Goal: Check status: Check status

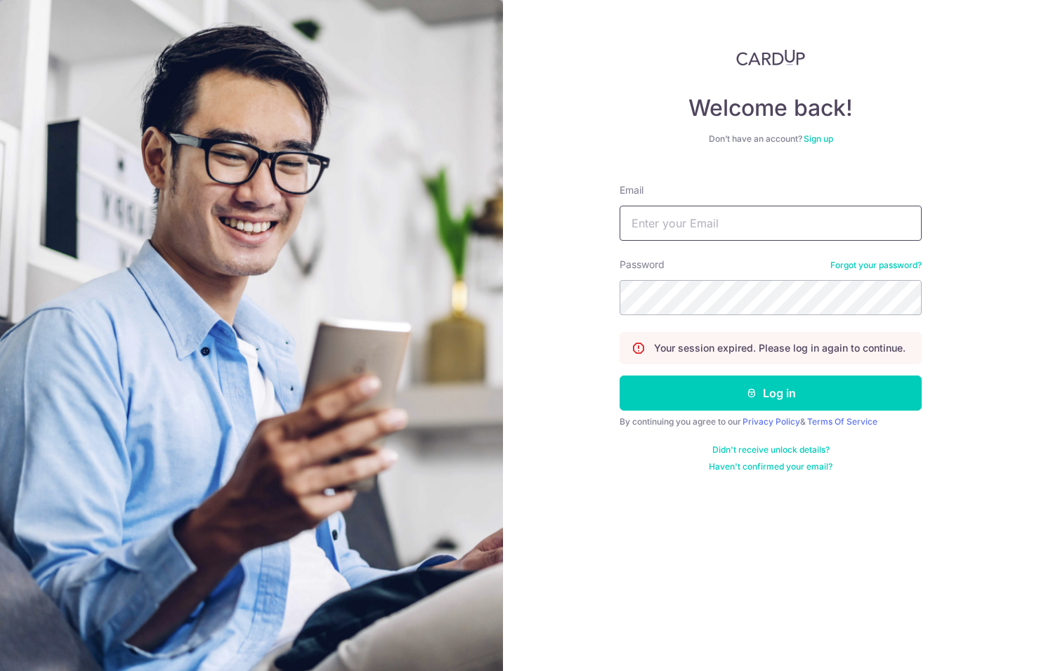
type input "[EMAIL_ADDRESS][DOMAIN_NAME]"
click at [698, 383] on button "Log in" at bounding box center [770, 393] width 302 height 35
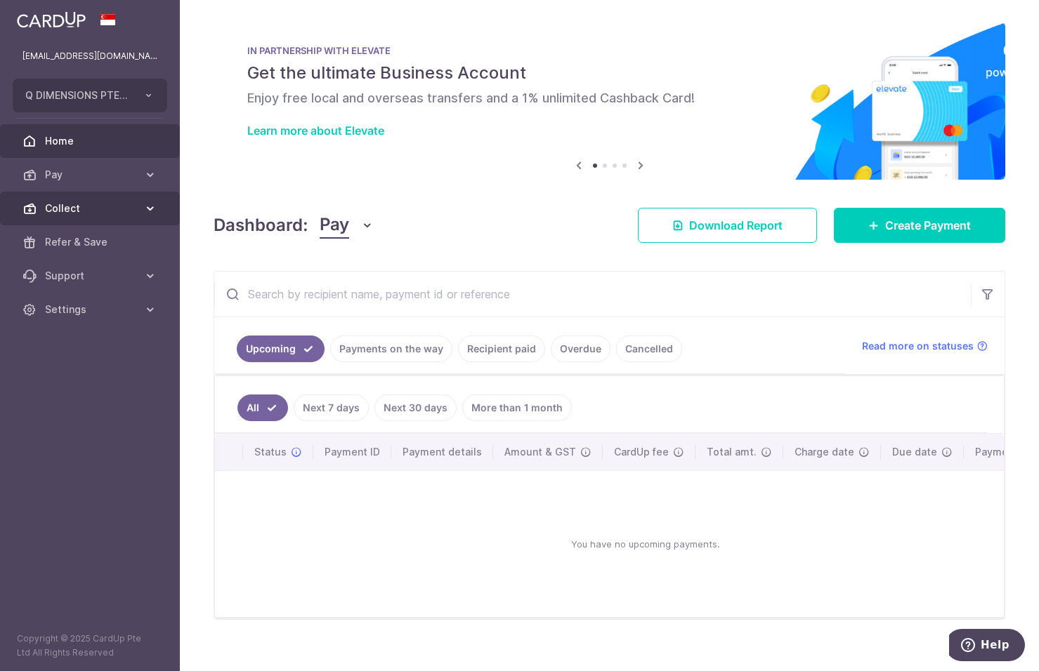
click at [111, 204] on span "Collect" at bounding box center [91, 209] width 93 height 14
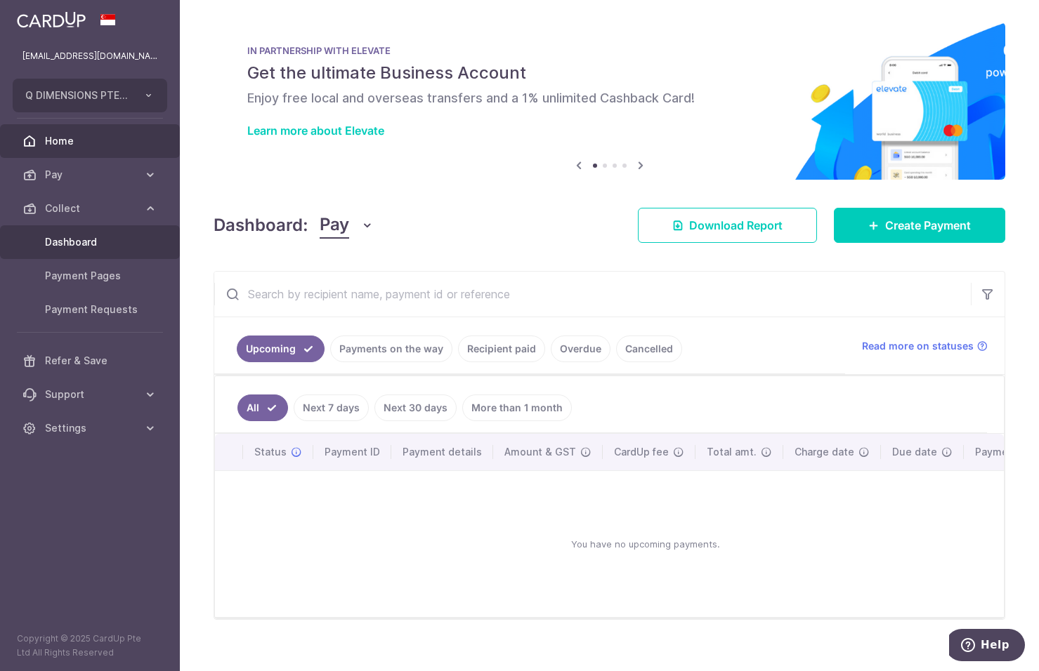
click at [110, 230] on link "Dashboard" at bounding box center [90, 242] width 180 height 34
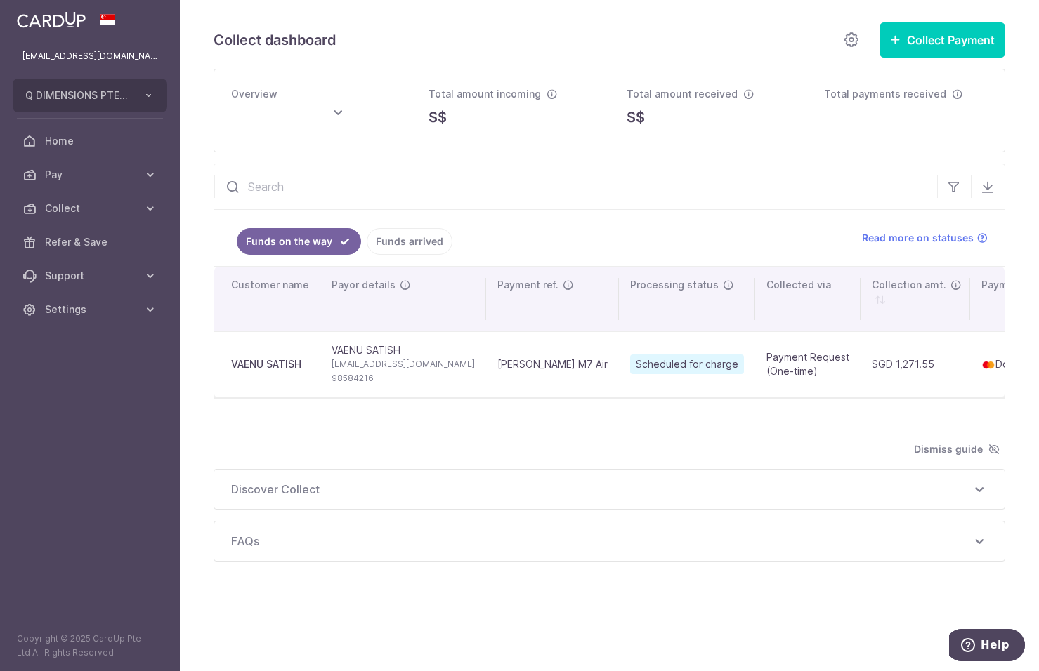
click at [402, 245] on link "Funds arrived" at bounding box center [410, 241] width 86 height 27
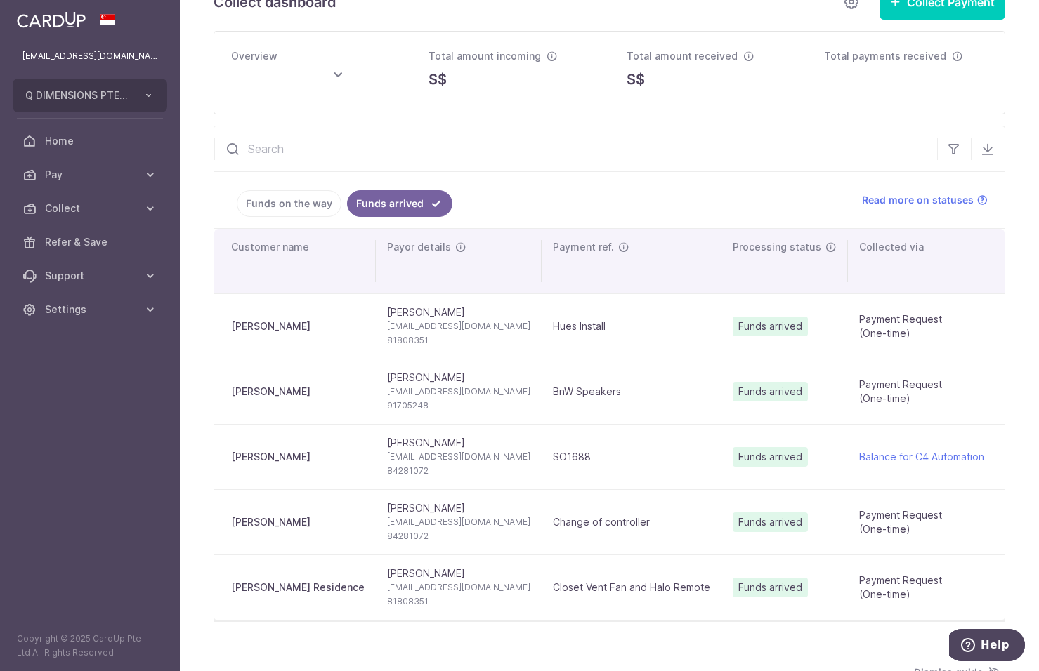
scroll to position [70, 0]
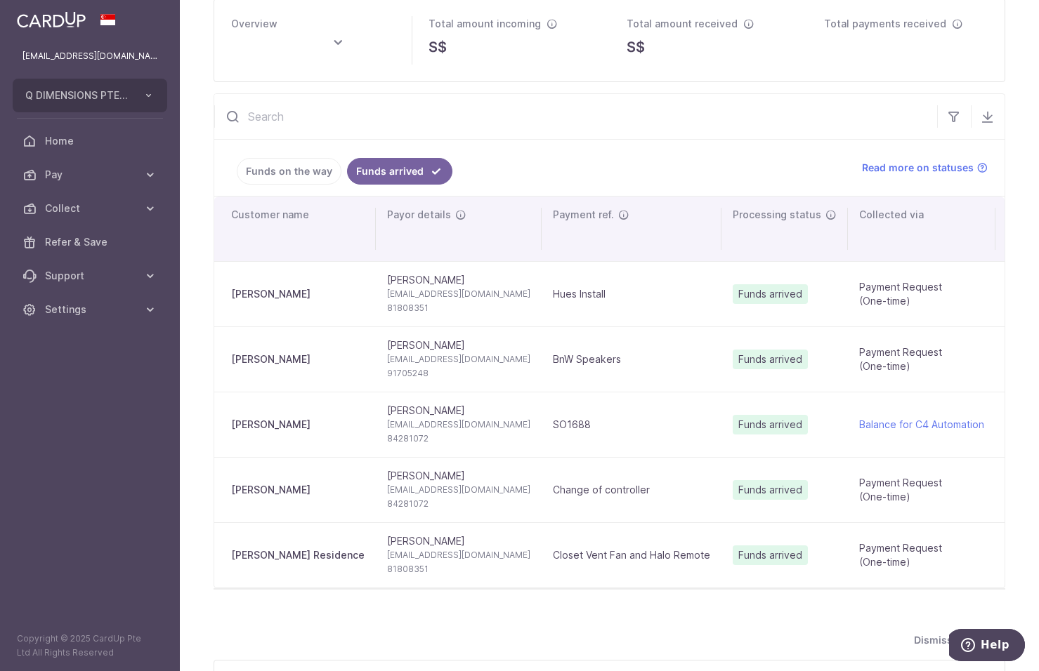
type input "[DATE]"
click at [265, 176] on link "Funds on the way" at bounding box center [289, 171] width 105 height 27
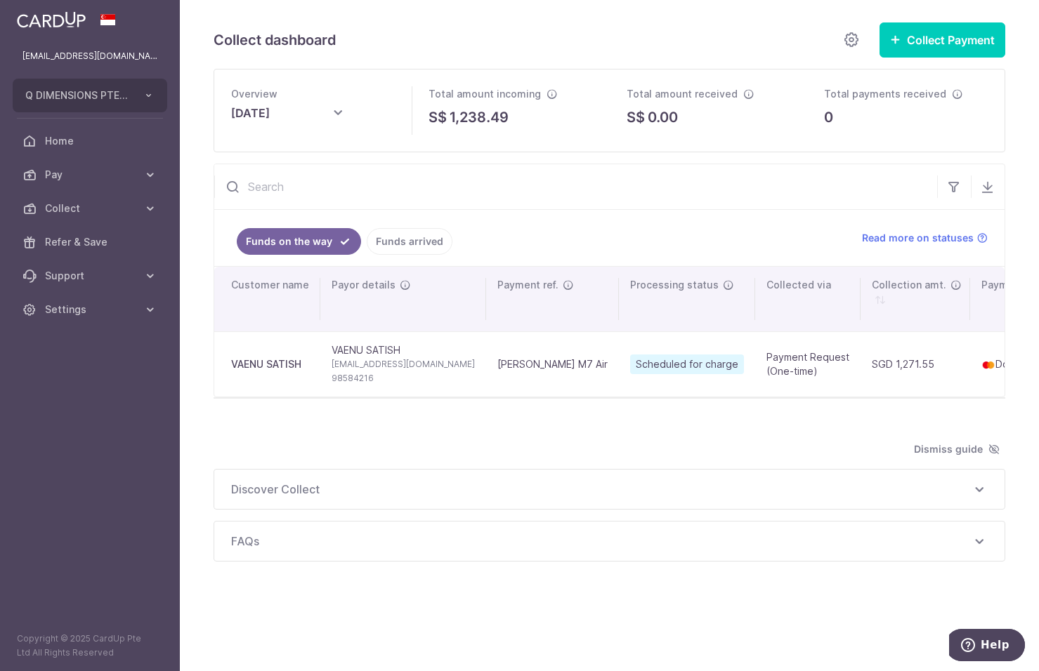
scroll to position [0, 0]
click at [985, 238] on icon at bounding box center [981, 237] width 11 height 11
click at [133, 171] on span "Pay" at bounding box center [91, 175] width 93 height 14
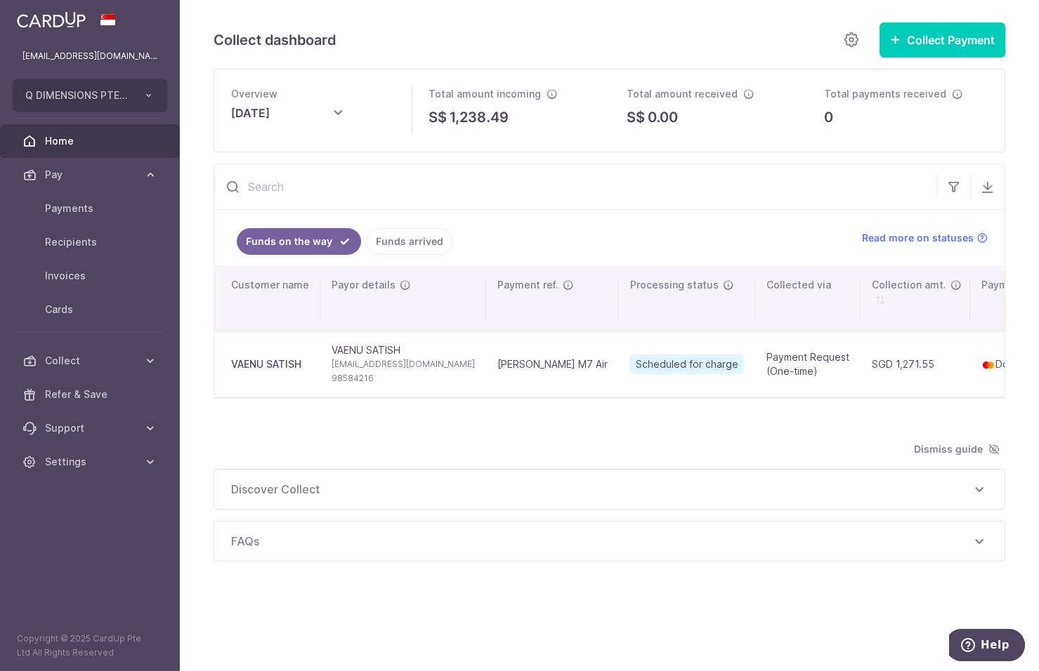
click at [124, 149] on link "Home" at bounding box center [90, 141] width 180 height 34
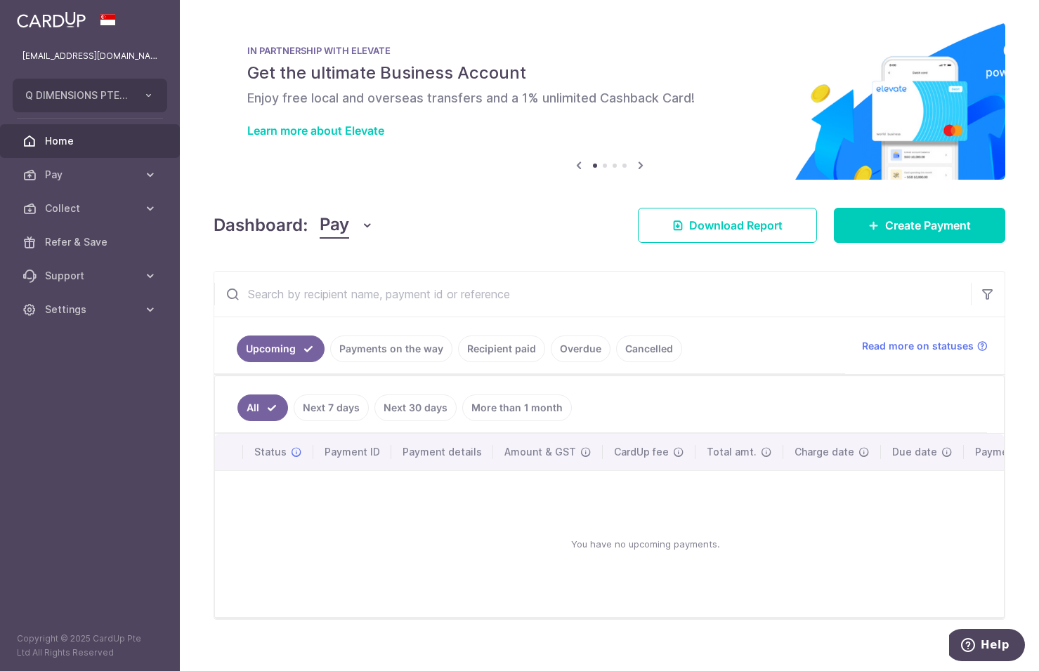
click at [395, 350] on link "Payments on the way" at bounding box center [391, 349] width 122 height 27
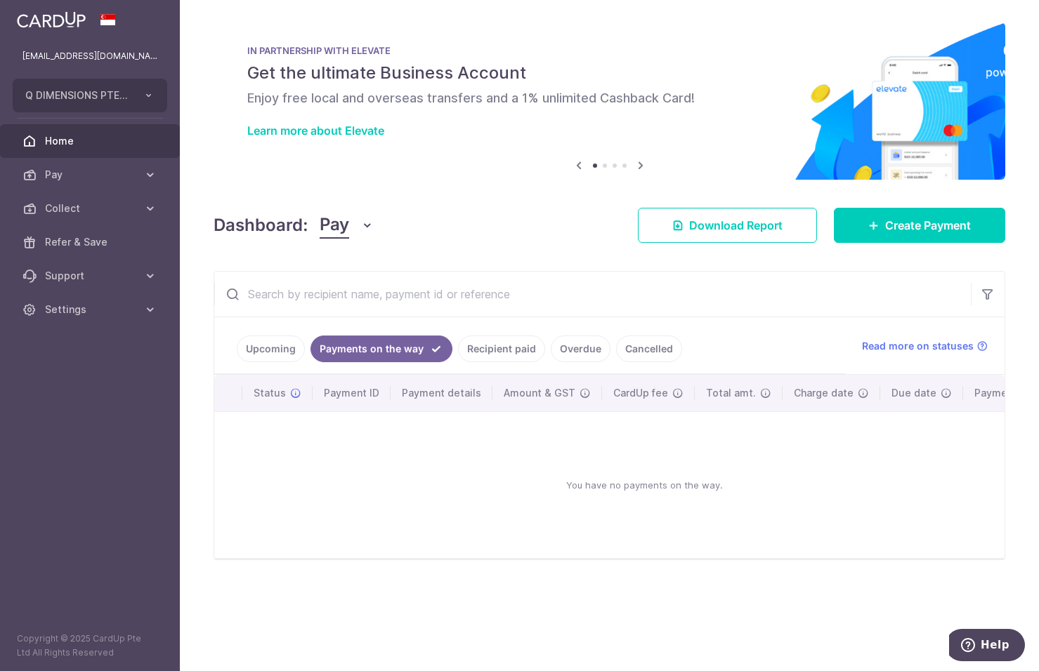
click at [361, 228] on icon "button" at bounding box center [367, 225] width 14 height 14
click at [359, 295] on link "Collect" at bounding box center [393, 299] width 146 height 34
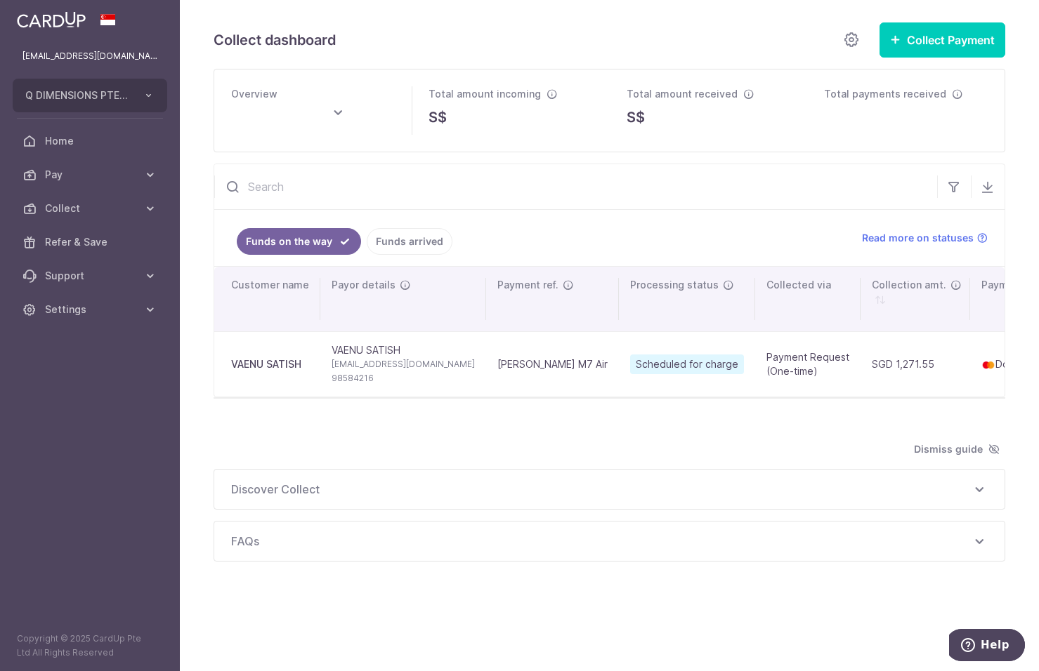
type input "[DATE]"
click at [922, 239] on span "Read more on statuses" at bounding box center [918, 238] width 112 height 14
